Goal: Information Seeking & Learning: Check status

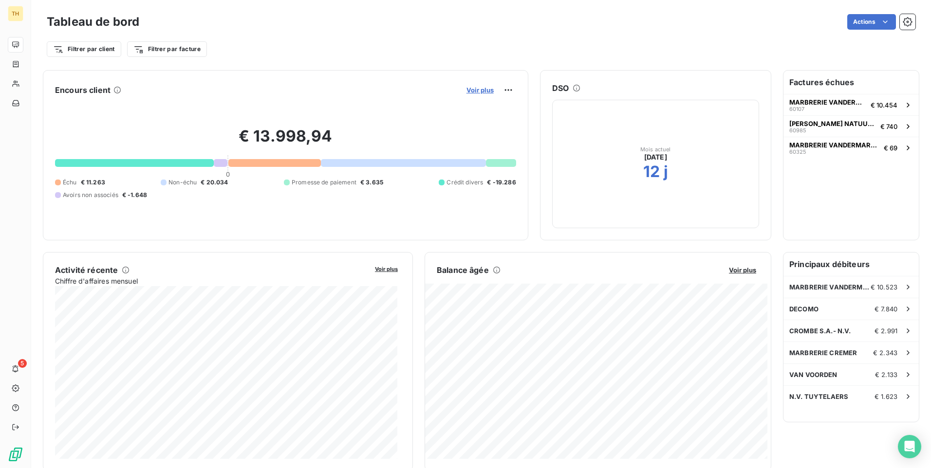
click at [477, 89] on span "Voir plus" at bounding box center [479, 90] width 27 height 8
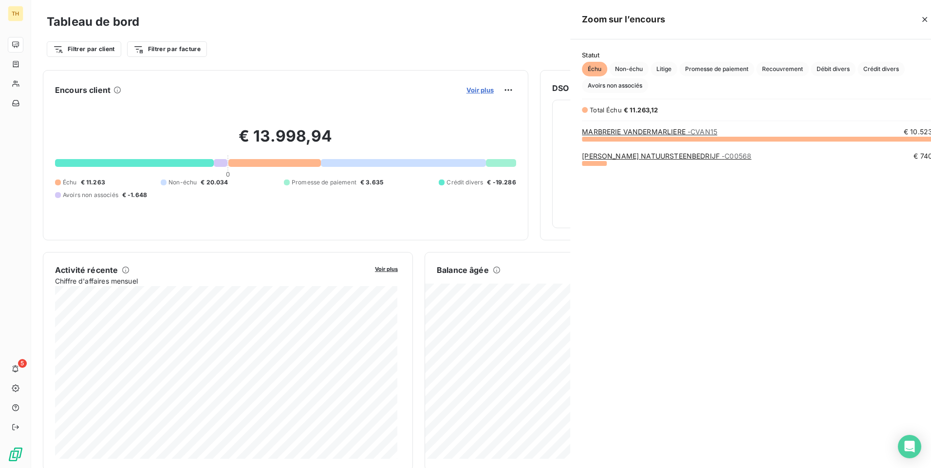
scroll to position [322, 367]
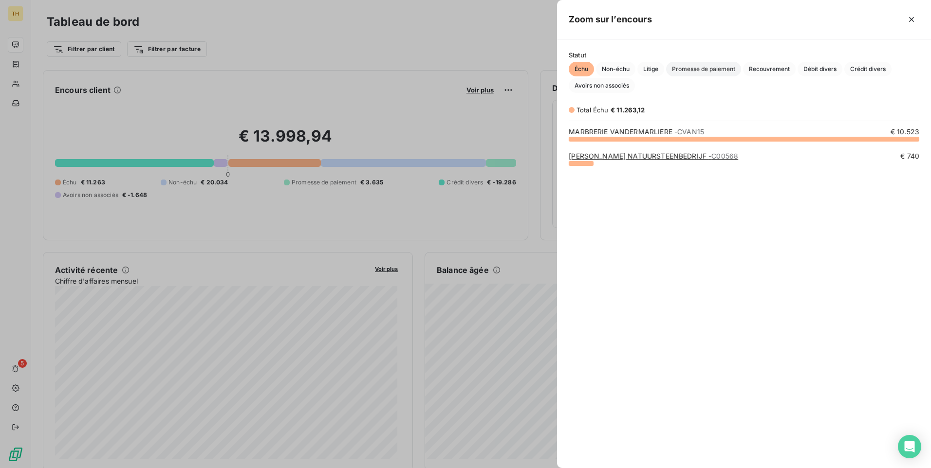
click at [732, 67] on span "Promesse de paiement" at bounding box center [703, 69] width 75 height 15
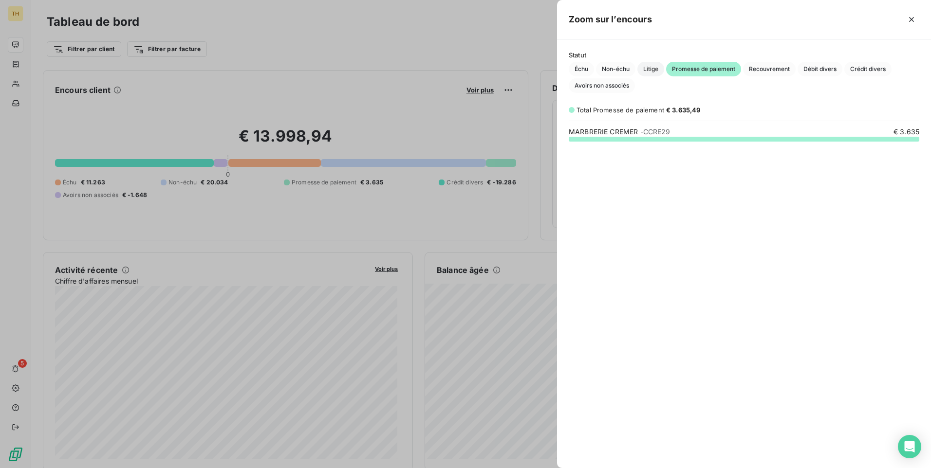
click at [654, 68] on span "Litige" at bounding box center [650, 69] width 27 height 15
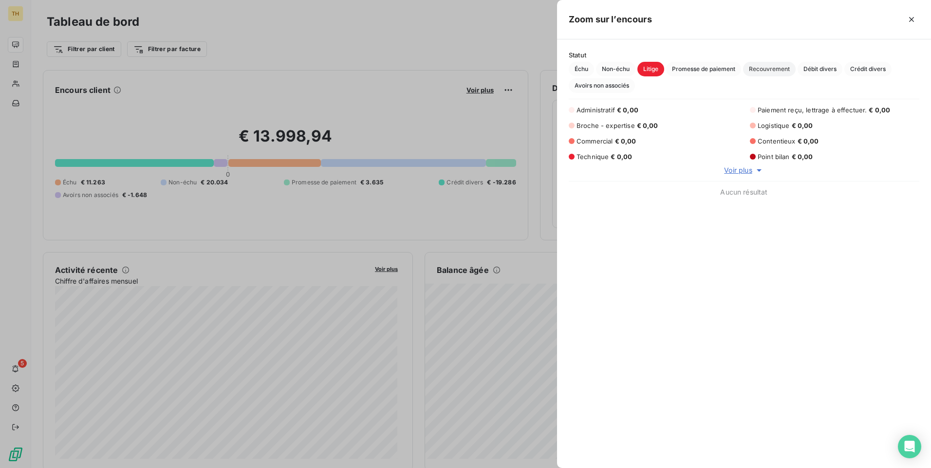
click at [776, 71] on span "Recouvrement" at bounding box center [769, 69] width 53 height 15
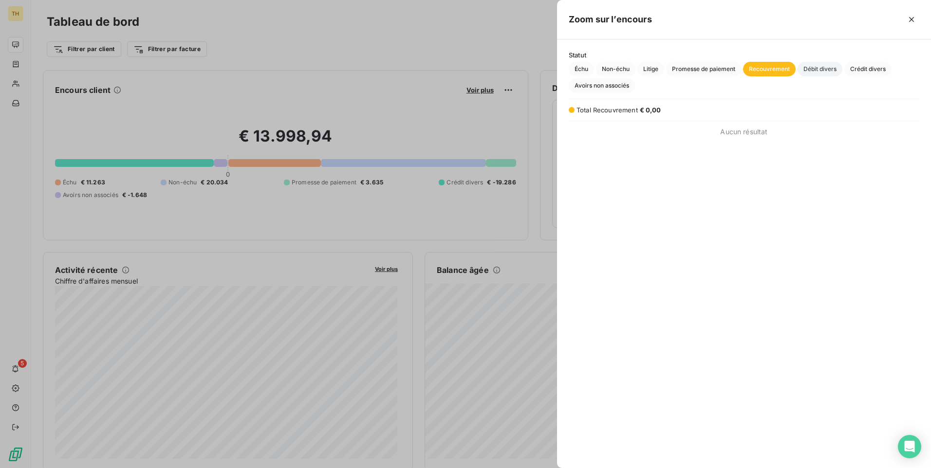
click at [826, 68] on span "Débit divers" at bounding box center [820, 69] width 45 height 15
click at [625, 64] on span "Non-échu" at bounding box center [615, 69] width 39 height 15
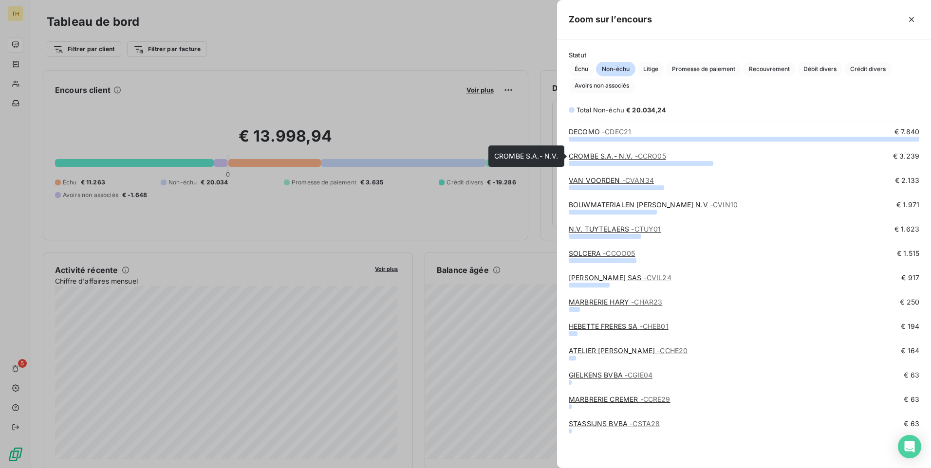
click at [622, 152] on link "[PERSON_NAME]- N.V. - CCRO05" at bounding box center [617, 156] width 97 height 8
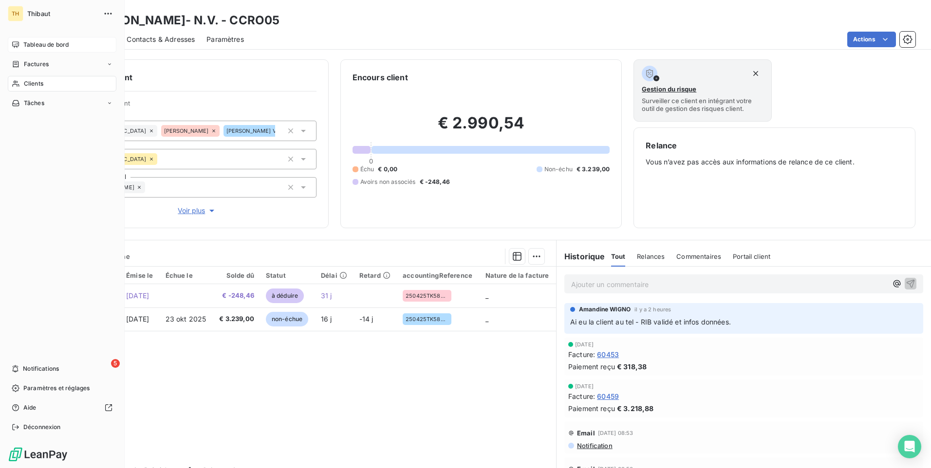
click at [18, 41] on icon at bounding box center [16, 45] width 8 height 8
